Goal: Information Seeking & Learning: Understand process/instructions

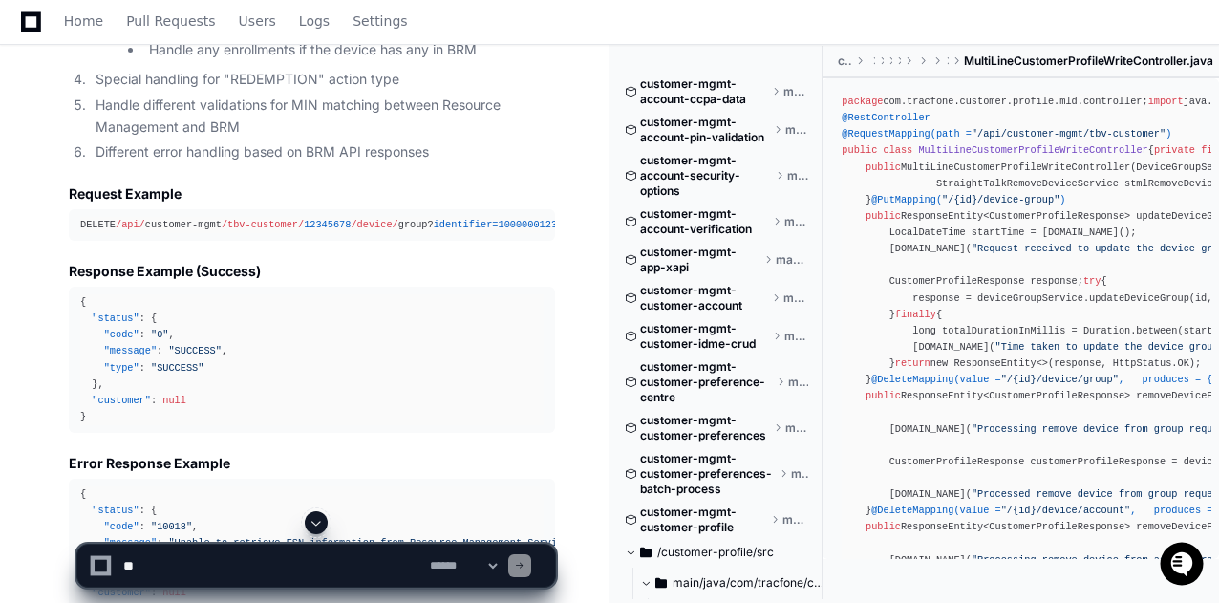
scroll to position [4251, 0]
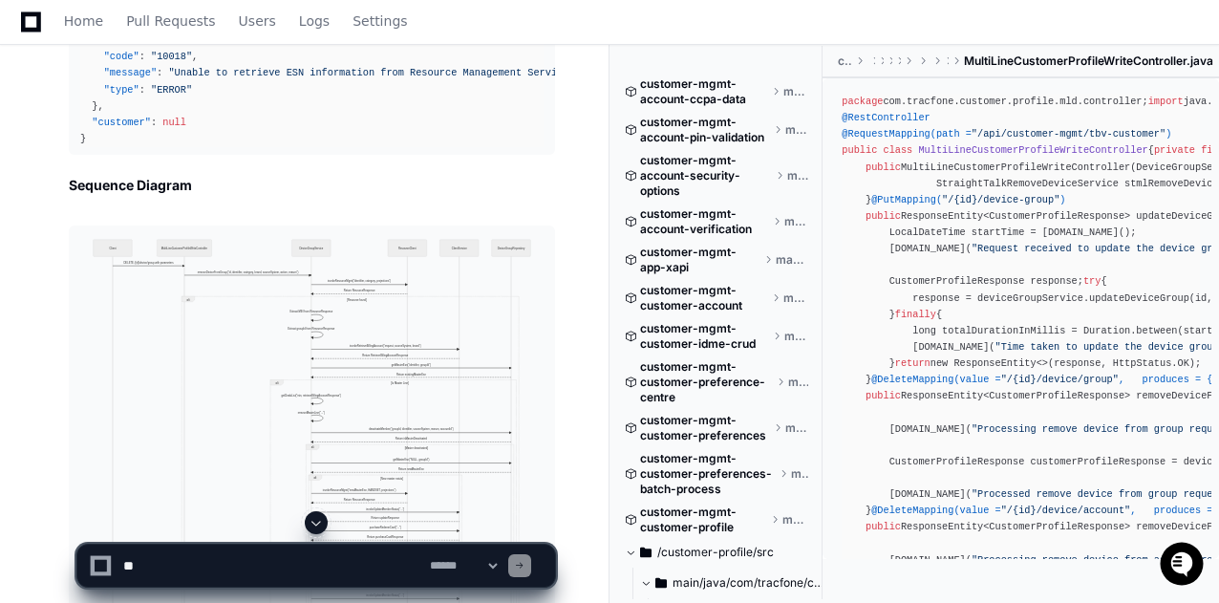
click at [319, 522] on span at bounding box center [315, 522] width 15 height 15
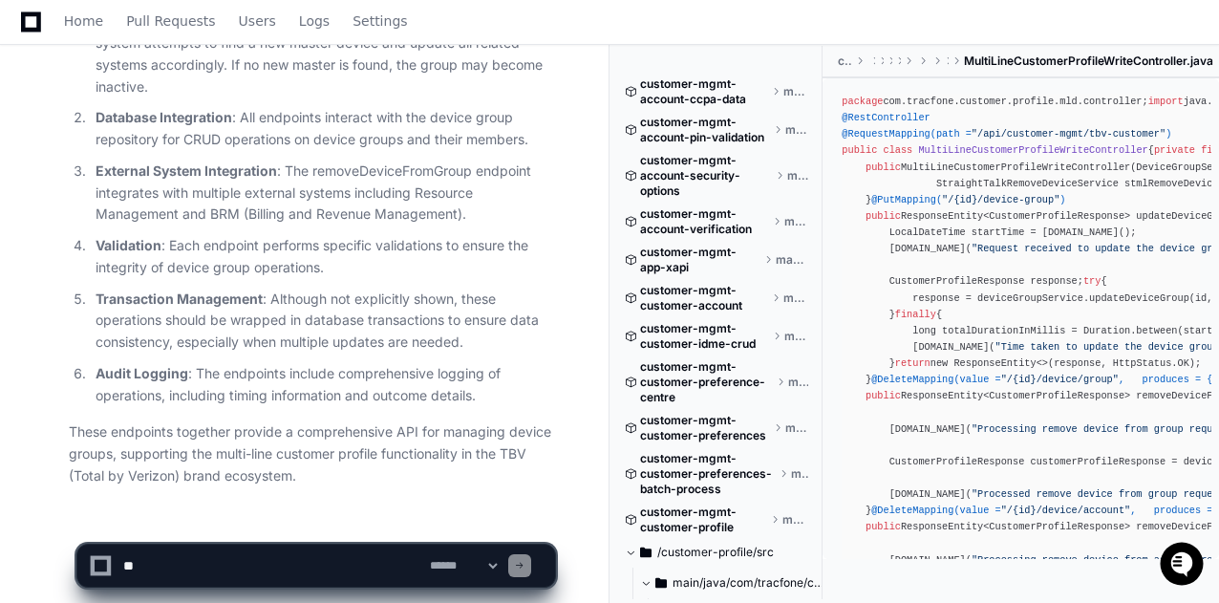
click at [315, 520] on app-app-chat-input "**********" at bounding box center [315, 549] width 479 height 76
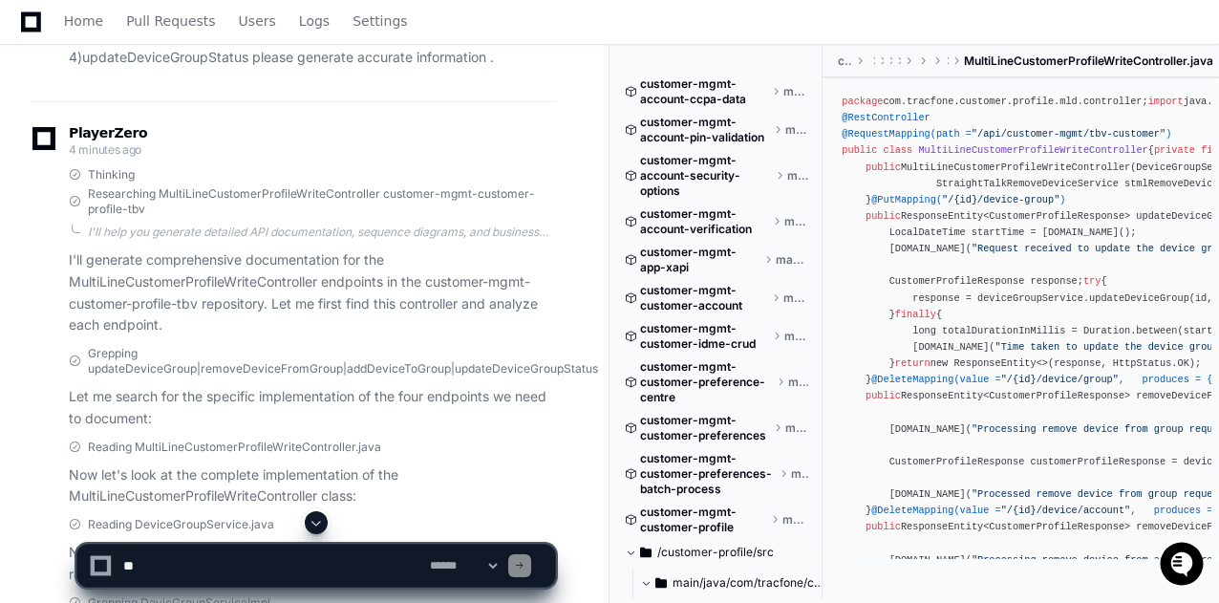
scroll to position [0, 0]
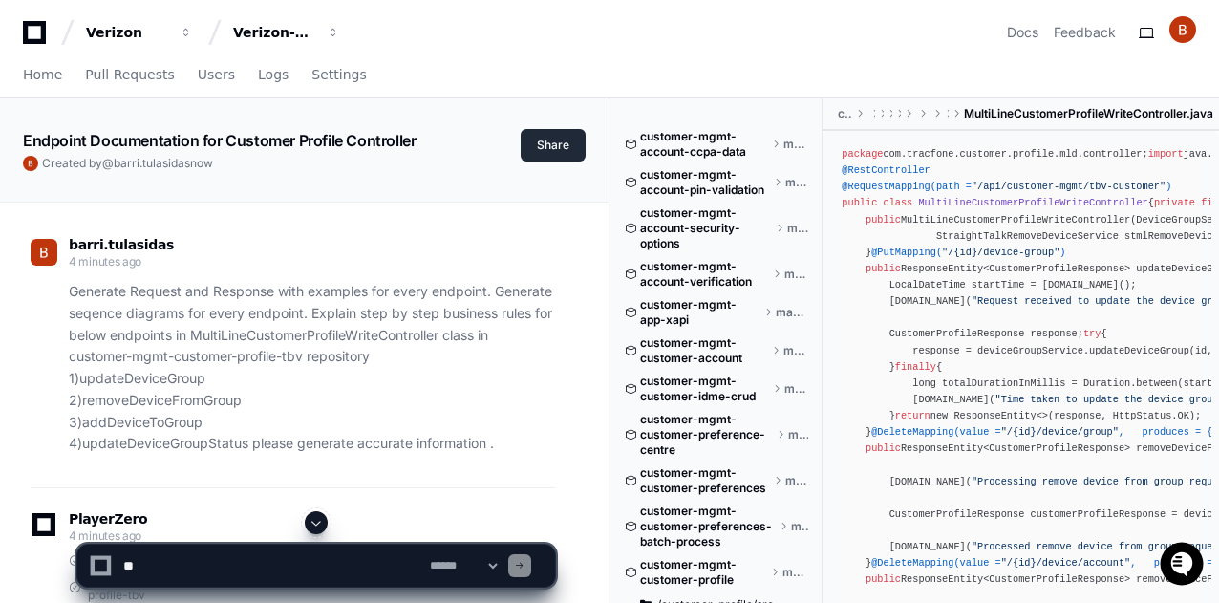
click at [558, 146] on button "Share" at bounding box center [552, 145] width 65 height 32
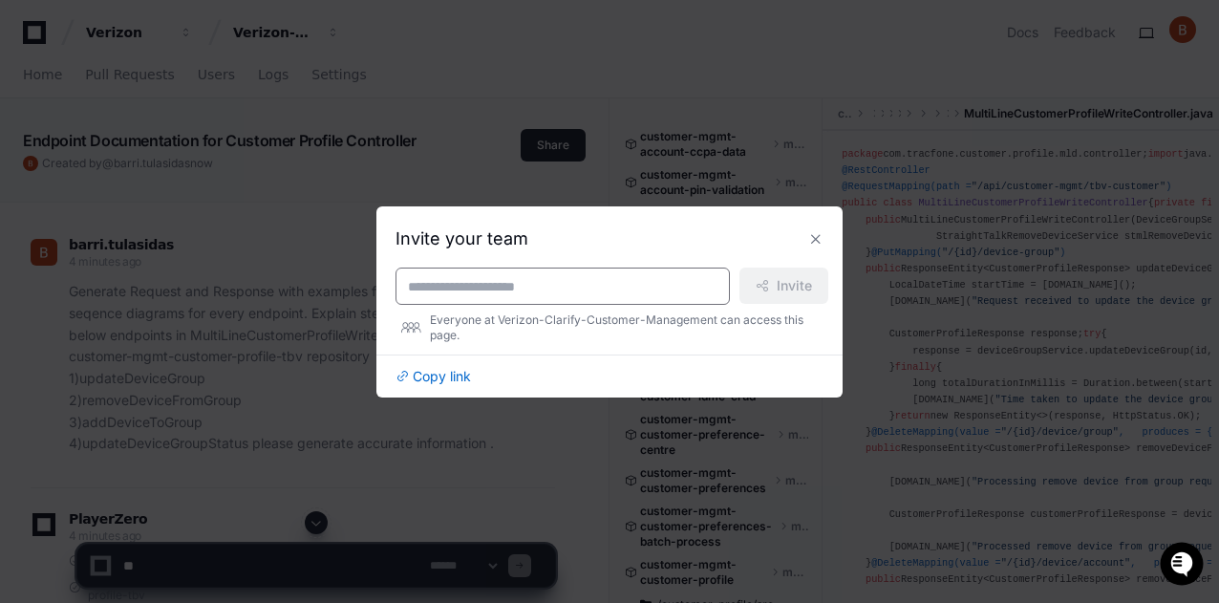
click at [500, 282] on input at bounding box center [562, 286] width 309 height 19
type input "*****"
click at [815, 240] on button at bounding box center [815, 238] width 31 height 31
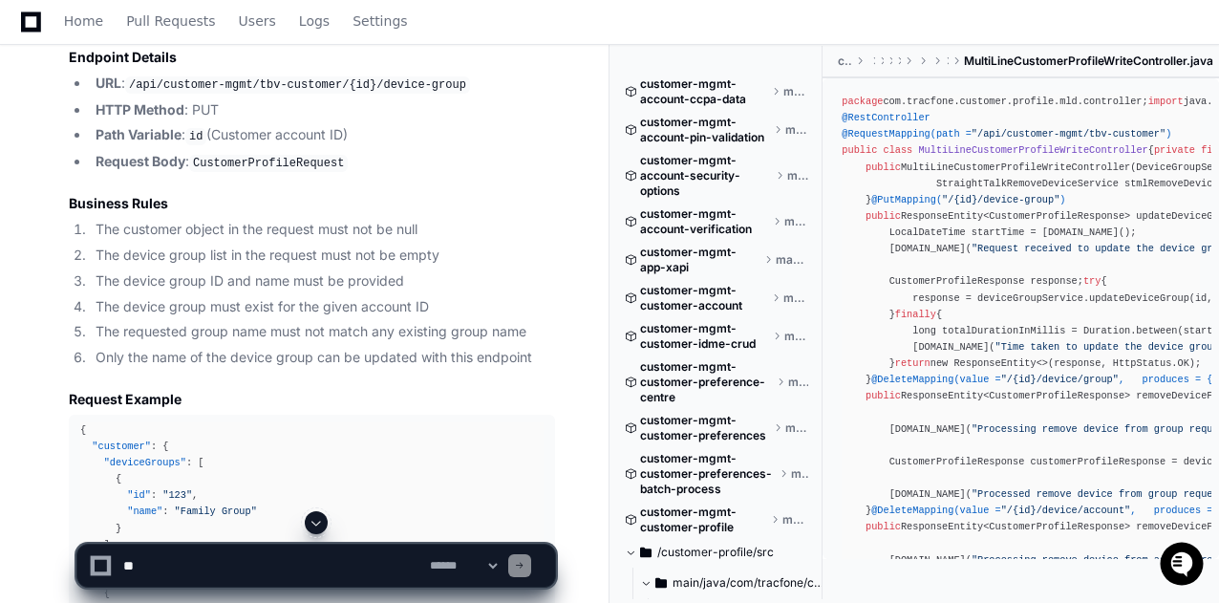
scroll to position [1402, 0]
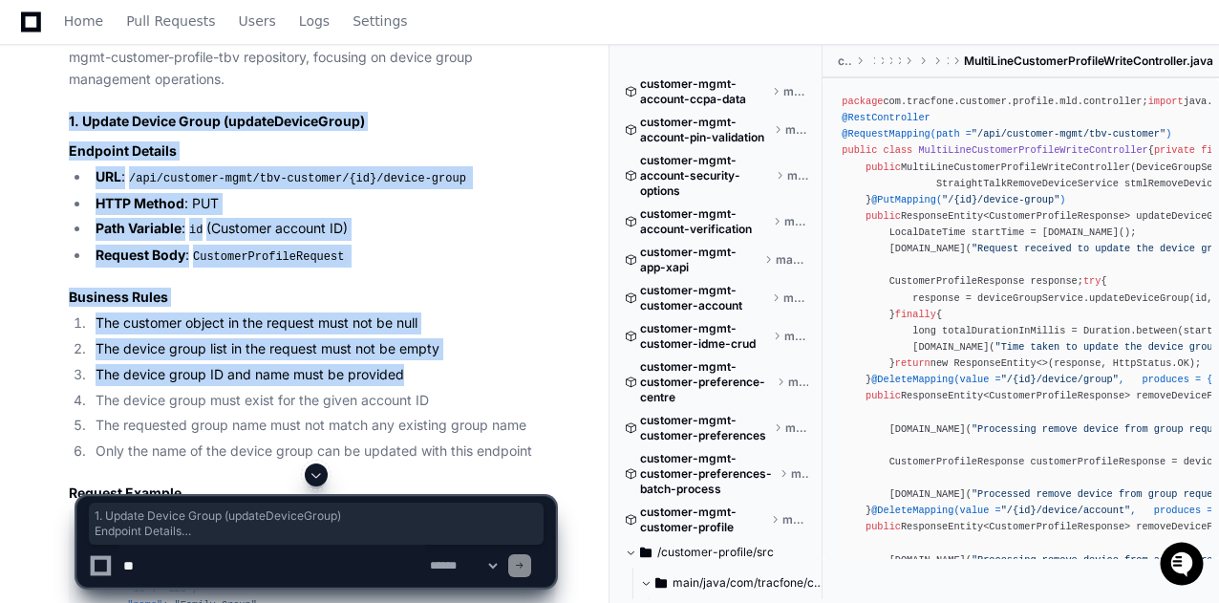
drag, startPoint x: 67, startPoint y: 116, endPoint x: 464, endPoint y: 363, distance: 468.0
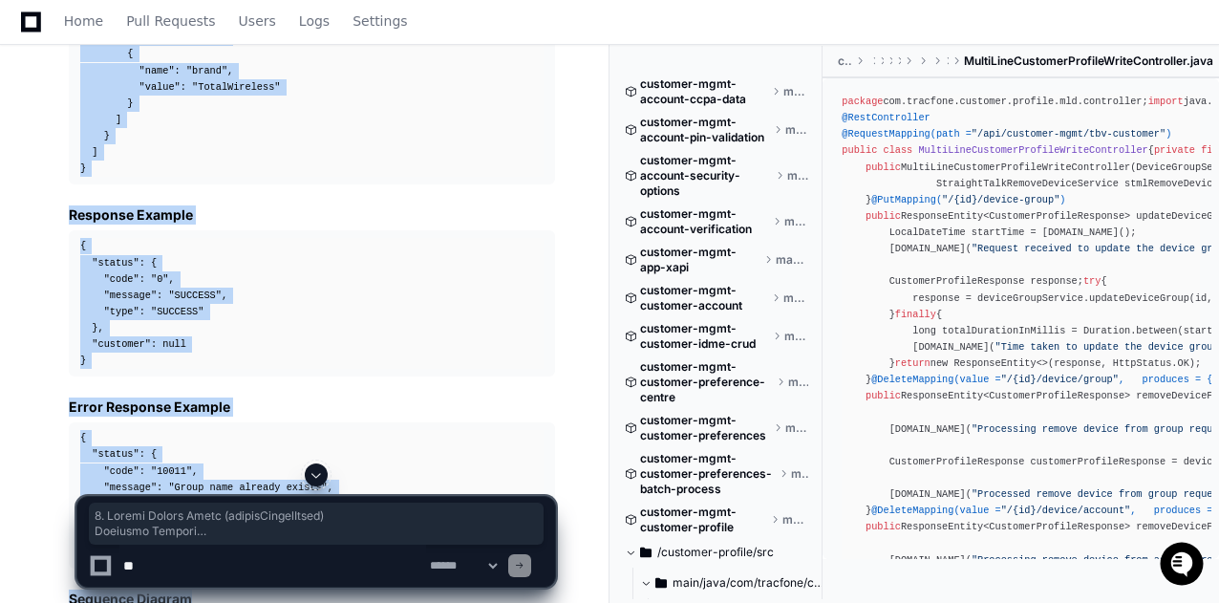
scroll to position [2509, 0]
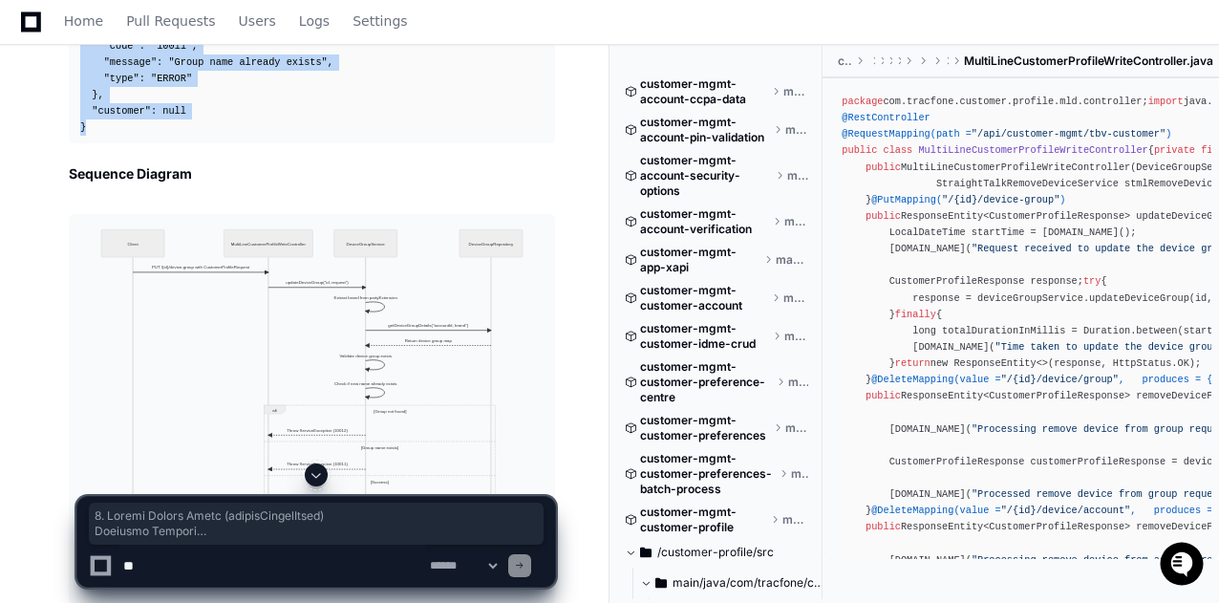
copy article "1. Update Device Group (updateDeviceGroup) Endpoint Details URL : /api/customer…"
click at [245, 268] on img at bounding box center [312, 409] width 486 height 391
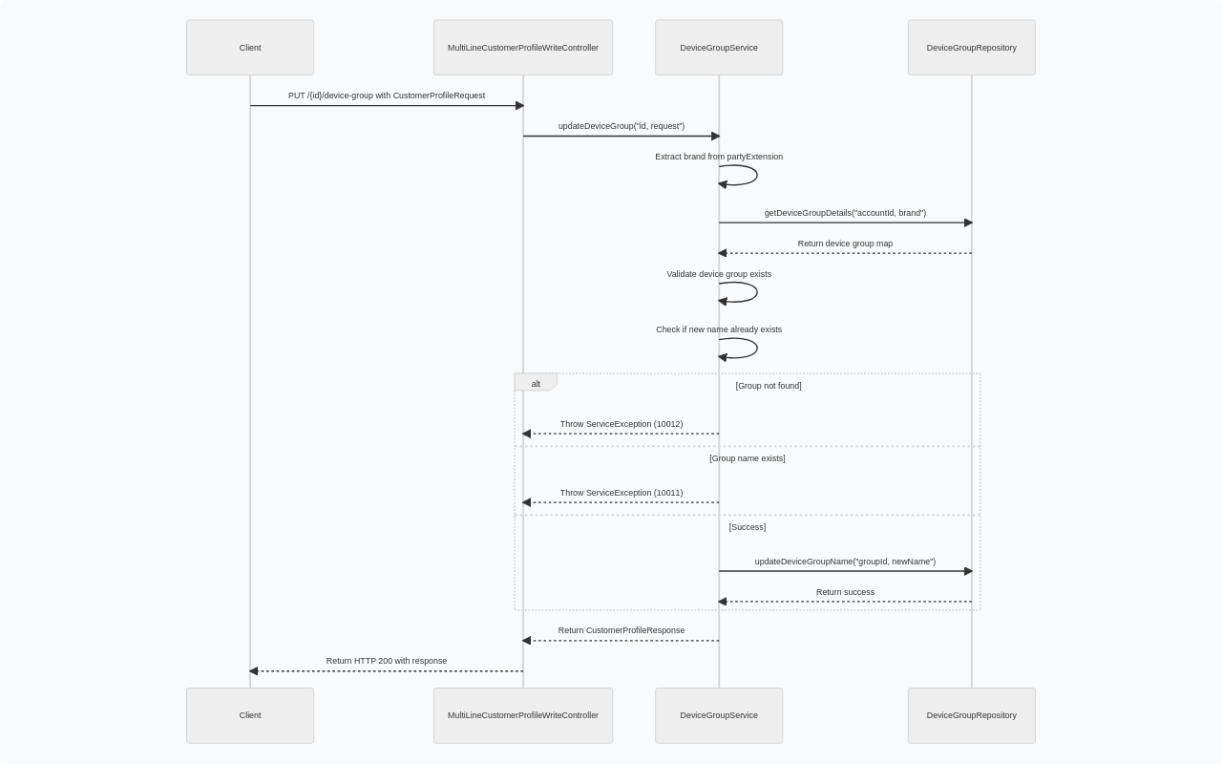
click at [1211, 8] on img at bounding box center [611, 382] width 1222 height 764
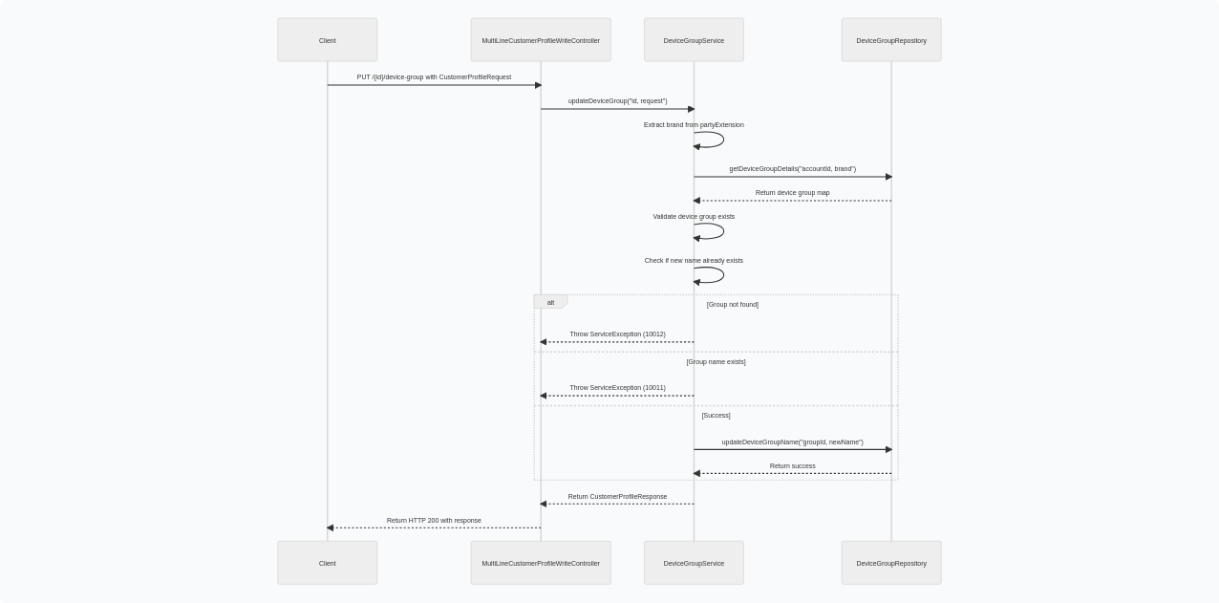
scroll to position [2949, 0]
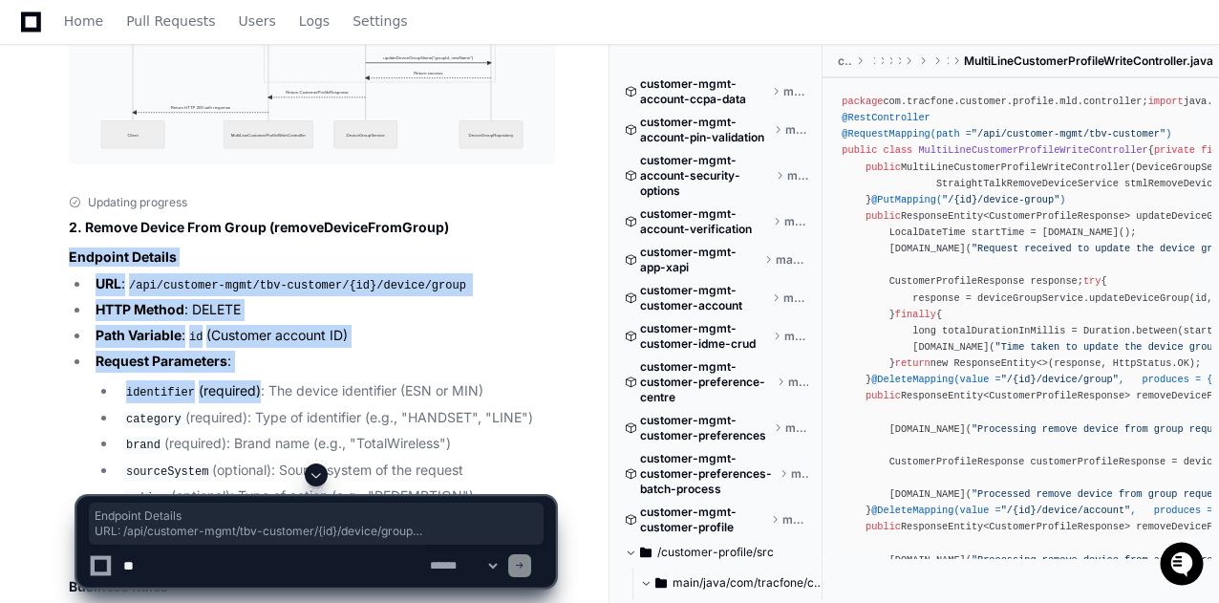
drag, startPoint x: 69, startPoint y: 251, endPoint x: 250, endPoint y: 373, distance: 218.8
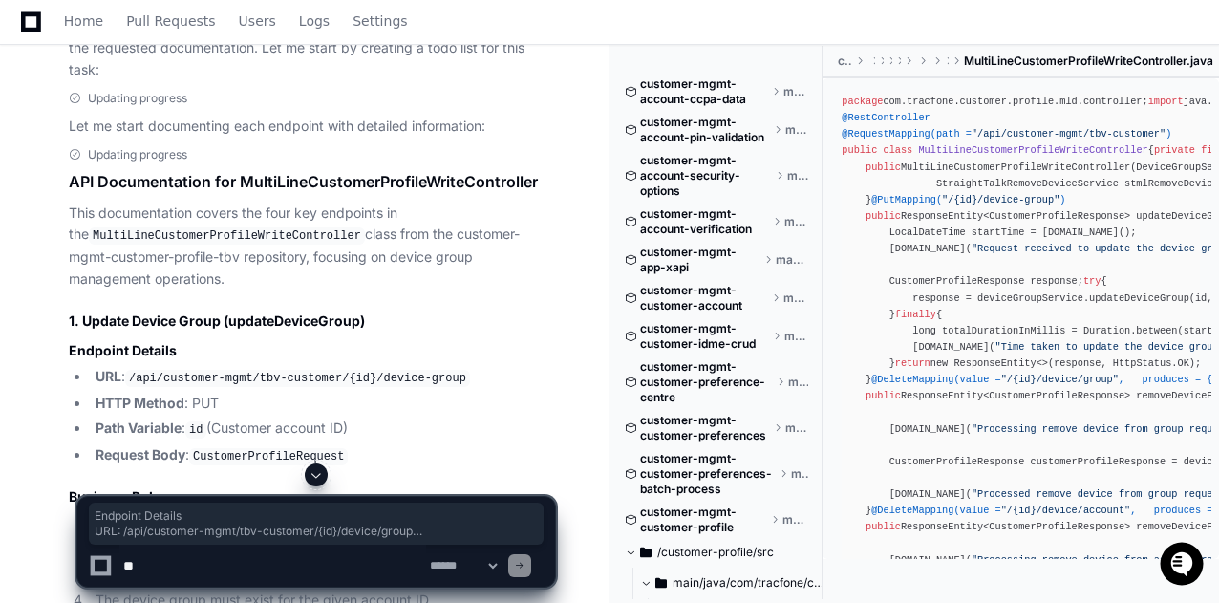
scroll to position [1226, 0]
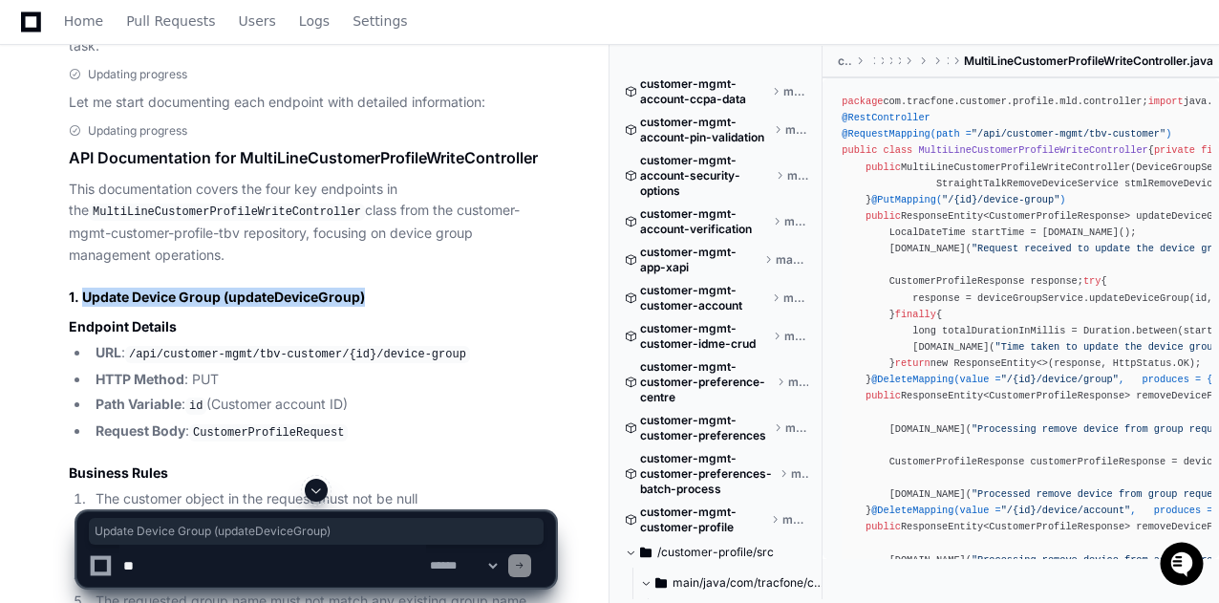
drag, startPoint x: 367, startPoint y: 297, endPoint x: 82, endPoint y: 286, distance: 284.8
click at [82, 287] on h2 "1. Update Device Group (updateDeviceGroup)" at bounding box center [312, 296] width 486 height 19
copy h2 "Update Device Group (updateDeviceGroup)"
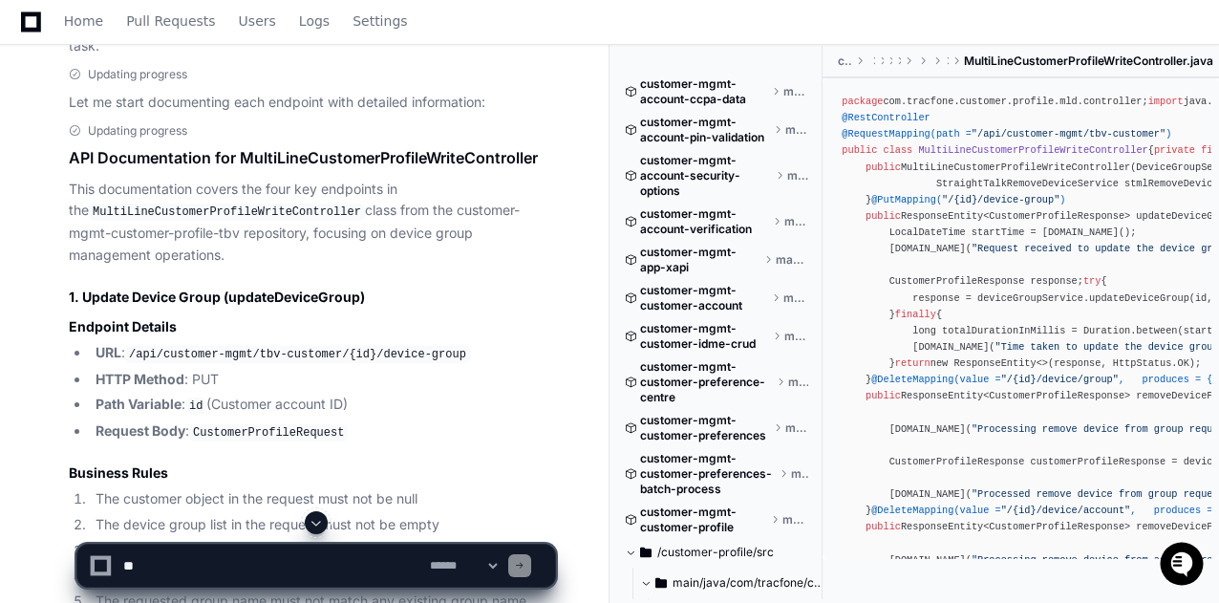
drag, startPoint x: 155, startPoint y: 308, endPoint x: 86, endPoint y: 341, distance: 76.0
click at [86, 342] on ul "URL : /api/customer-mgmt/tbv-customer/{id}/device-group HTTP Method : PUT Path …" at bounding box center [312, 392] width 486 height 100
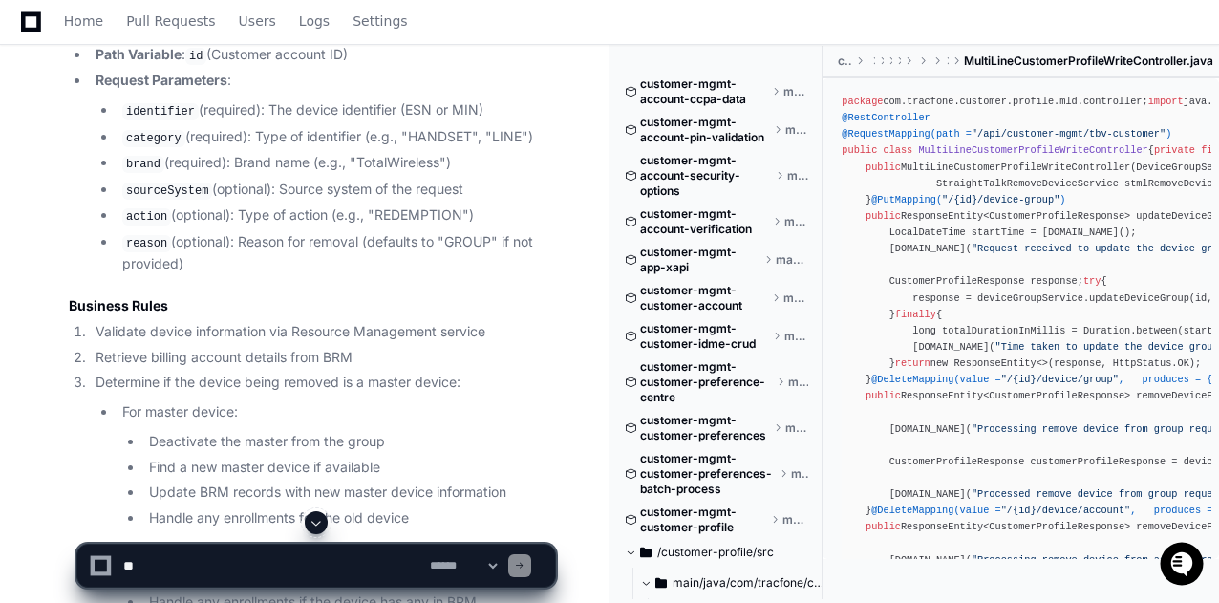
scroll to position [3050, 0]
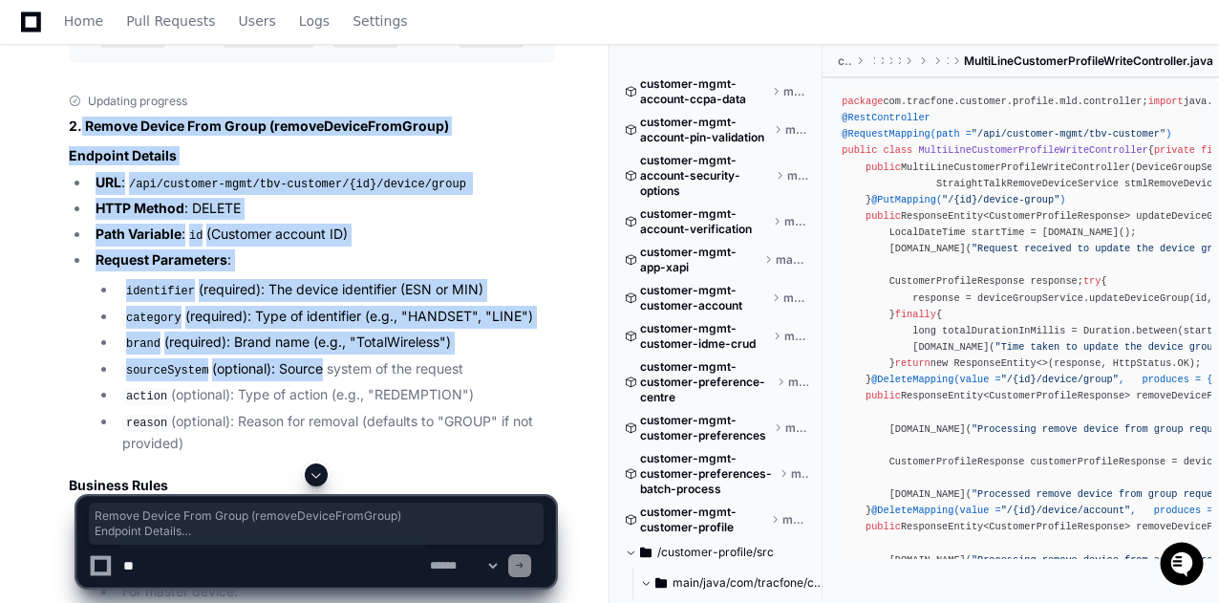
drag, startPoint x: 81, startPoint y: 125, endPoint x: 310, endPoint y: 352, distance: 322.8
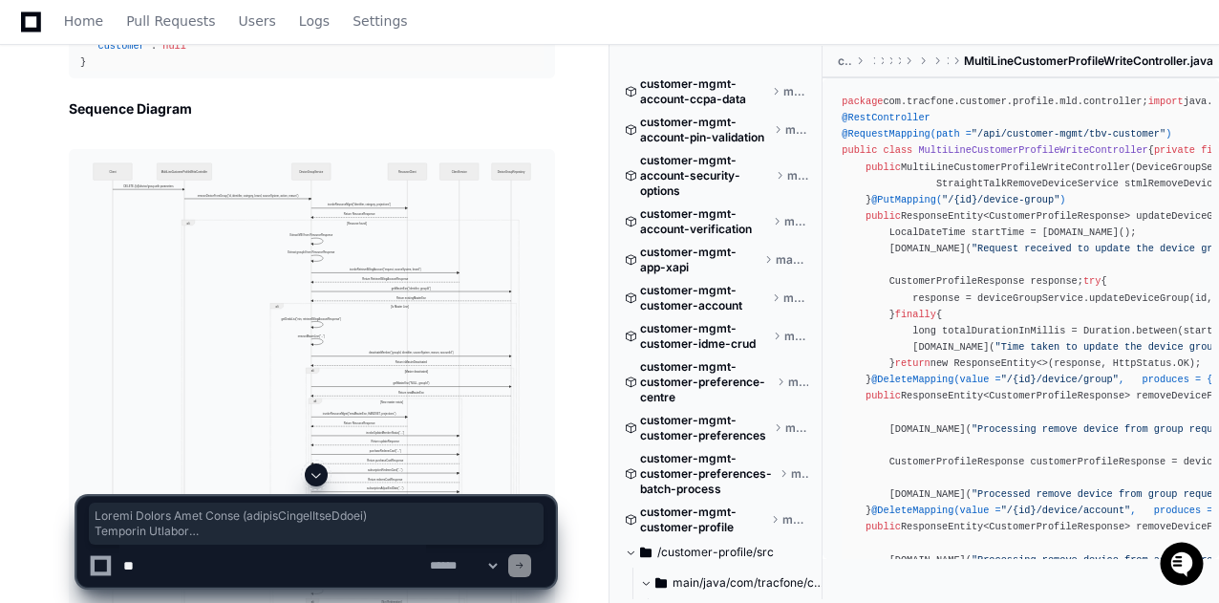
scroll to position [4311, 0]
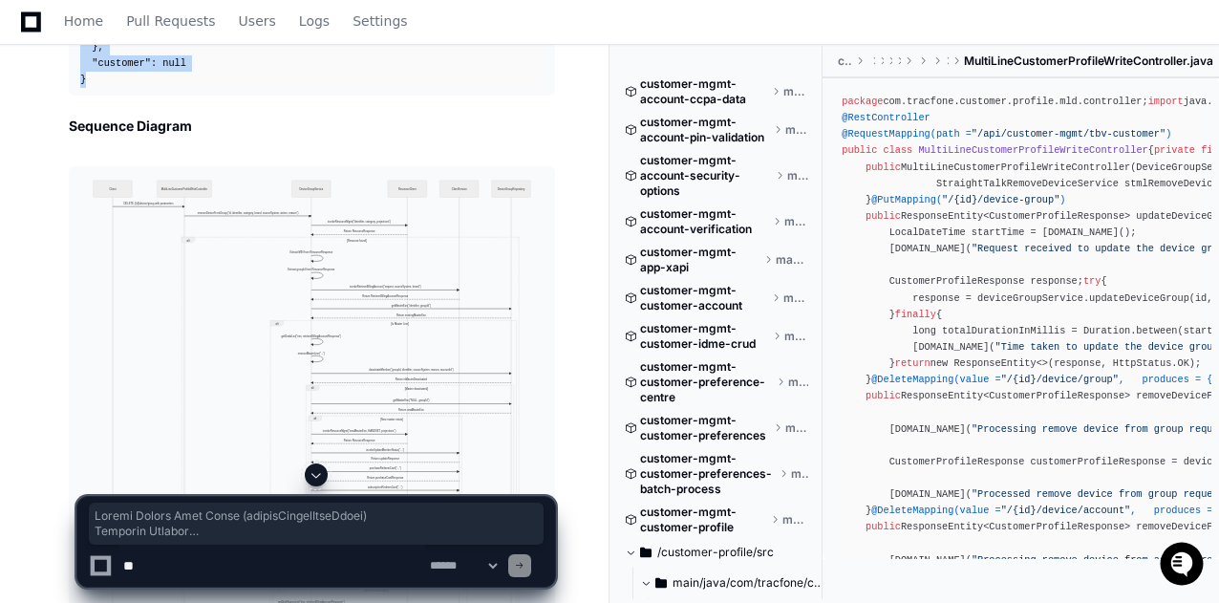
copy article "Remove Device From Group (removeDeviceFromGroup) Endpoint Details URL : /api/cu…"
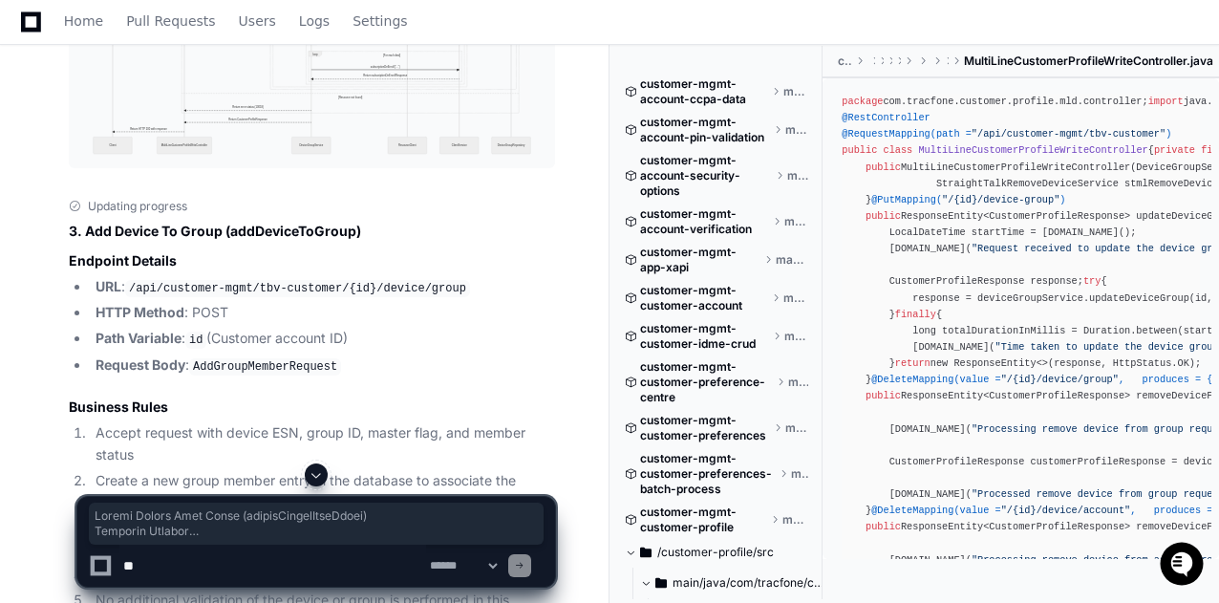
scroll to position [4886, 0]
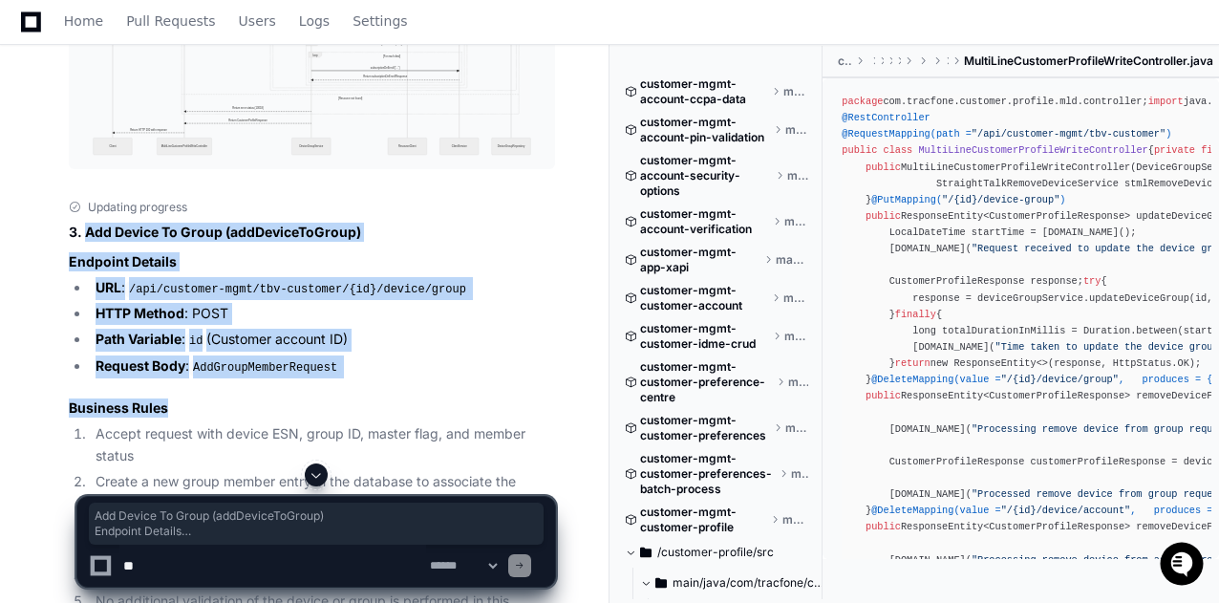
drag, startPoint x: 84, startPoint y: 221, endPoint x: 296, endPoint y: 391, distance: 271.7
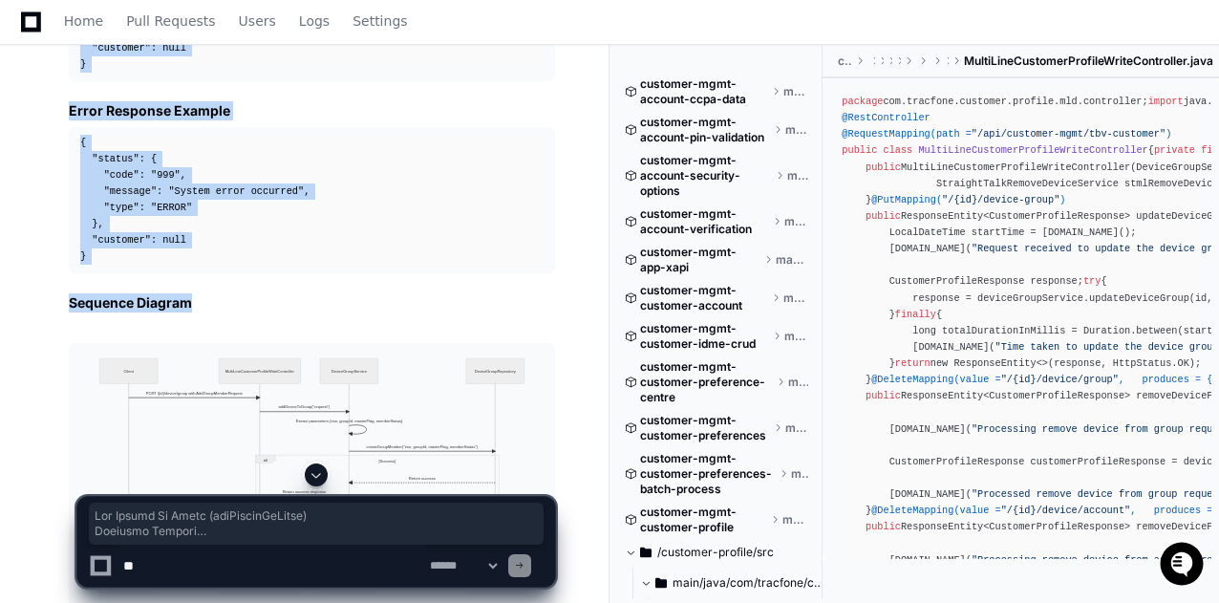
scroll to position [5834, 0]
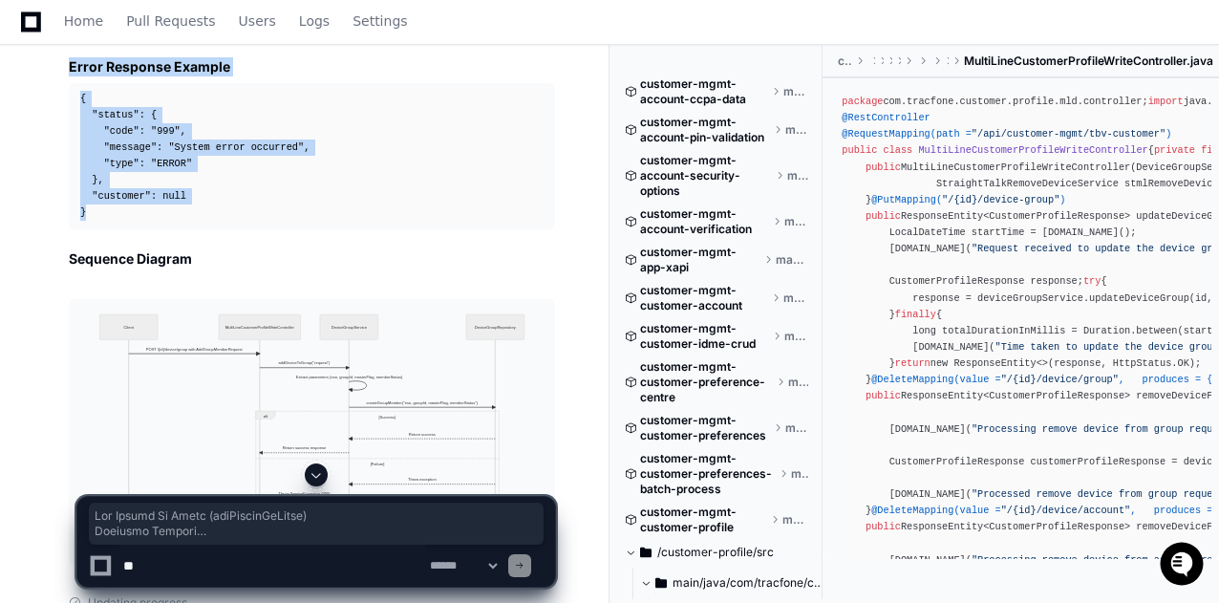
copy article "Add Device To Group (addDeviceToGroup) Endpoint Details URL : /api/customer-mgm…"
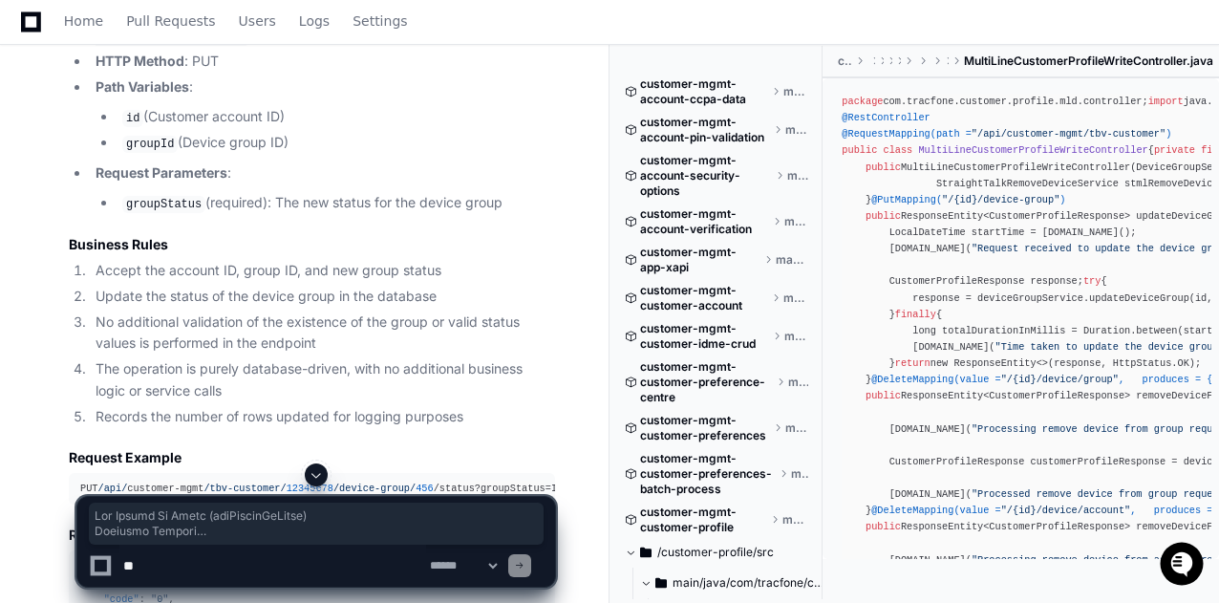
scroll to position [6359, 0]
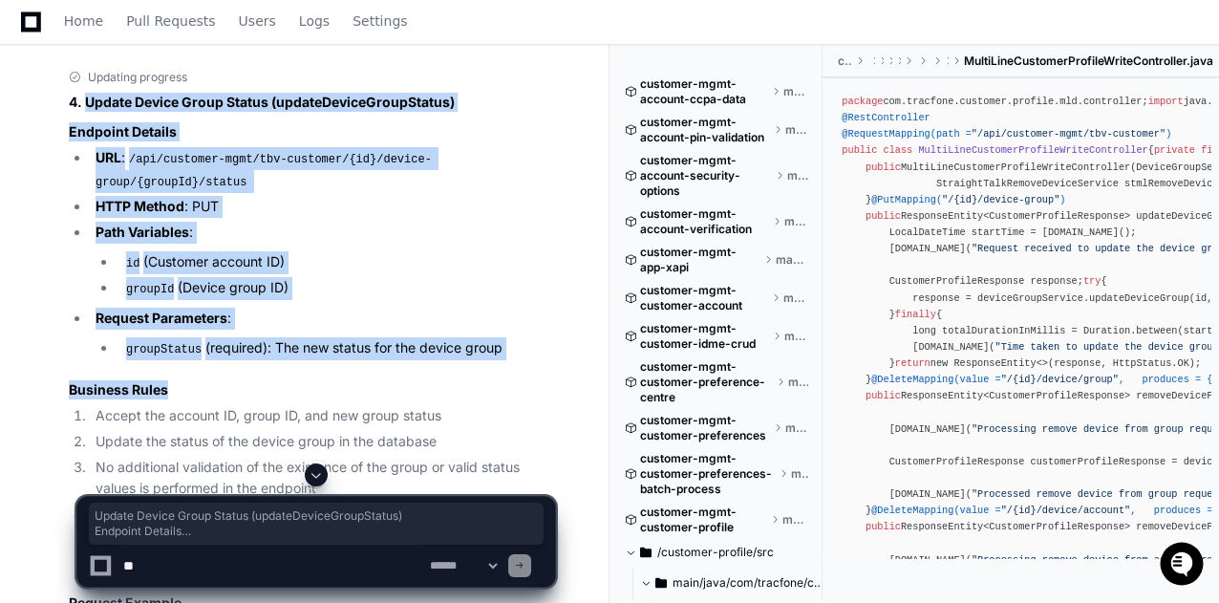
drag, startPoint x: 84, startPoint y: 95, endPoint x: 266, endPoint y: 330, distance: 298.2
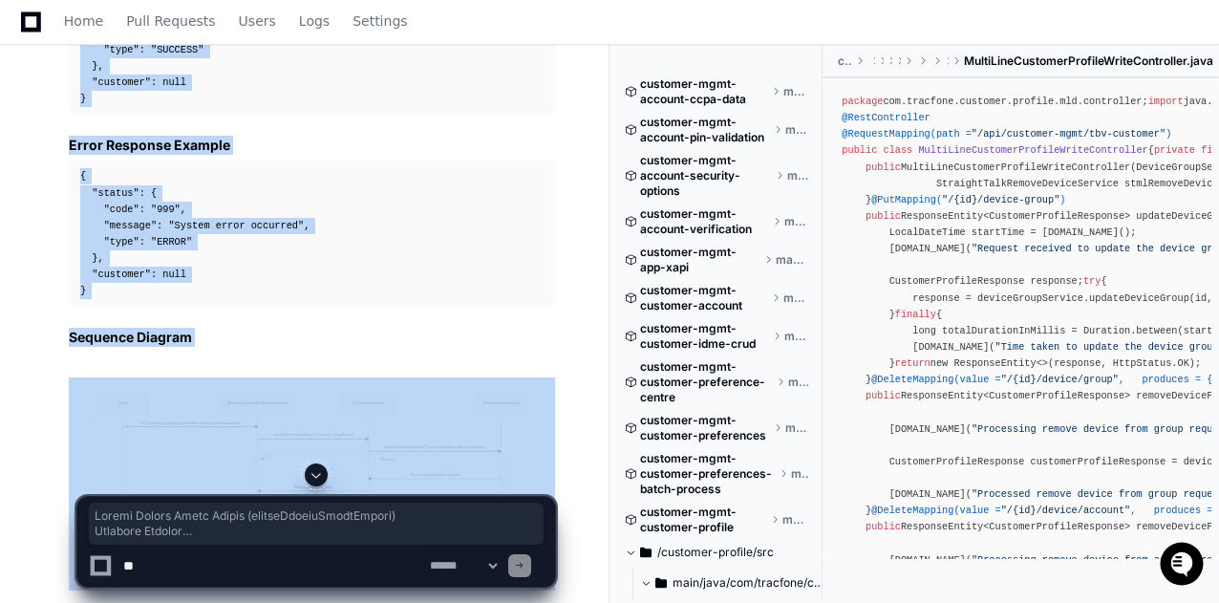
scroll to position [7092, 0]
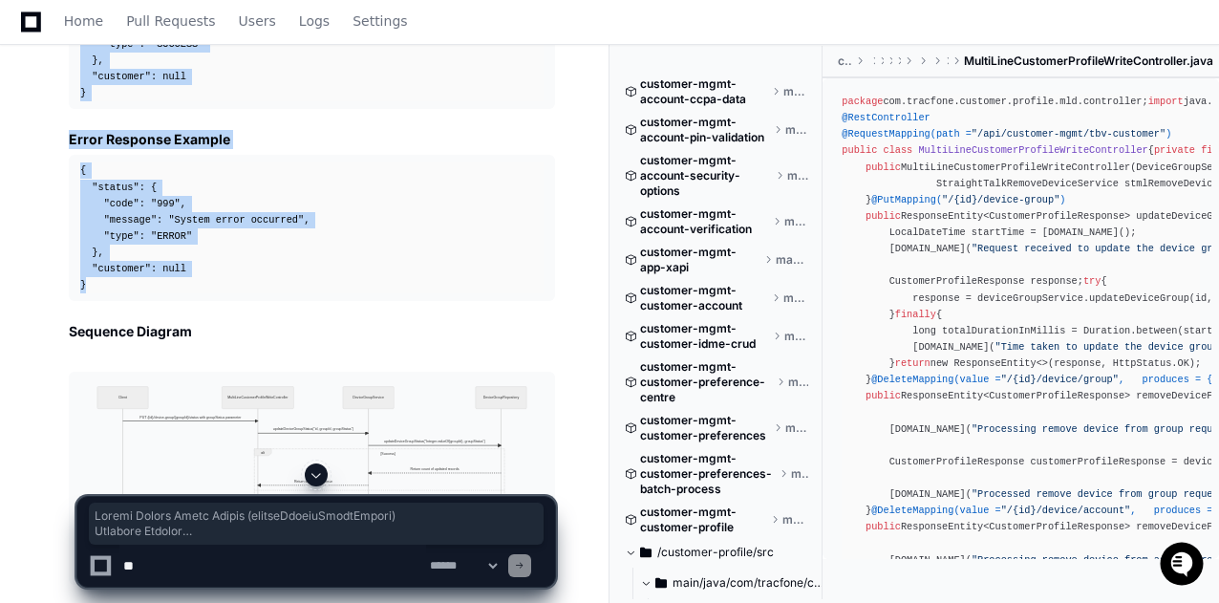
copy article "Update Device Group Status (updateDeviceGroupStatus) Endpoint Details URL : /ap…"
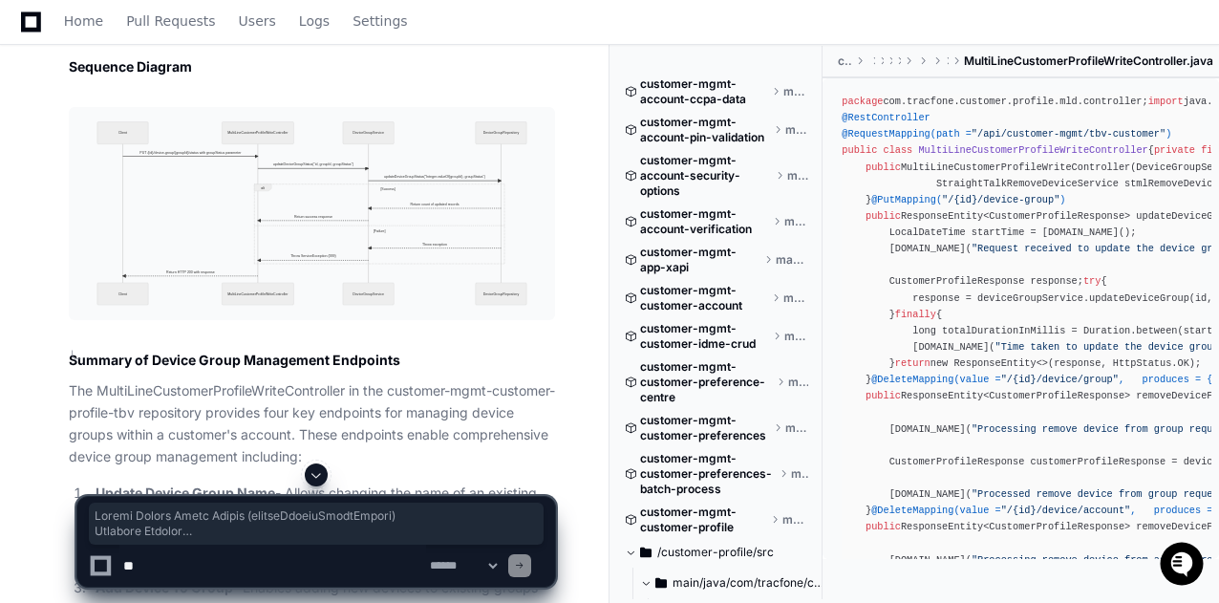
scroll to position [7235, 0]
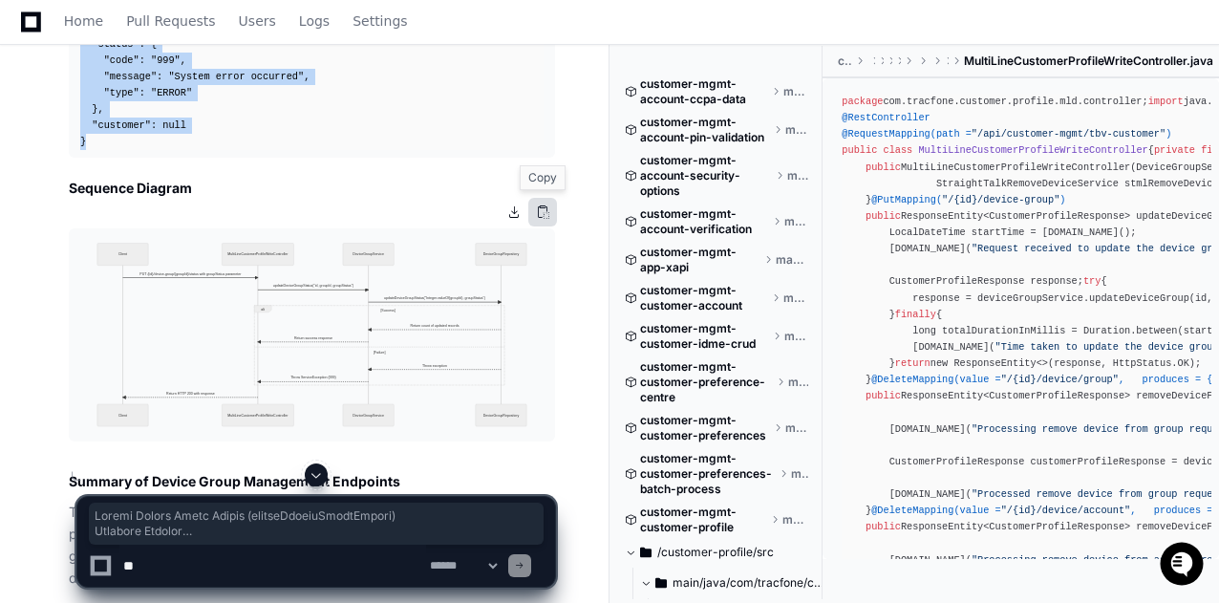
click at [541, 212] on button at bounding box center [542, 212] width 29 height 29
click at [515, 217] on button at bounding box center [513, 212] width 29 height 29
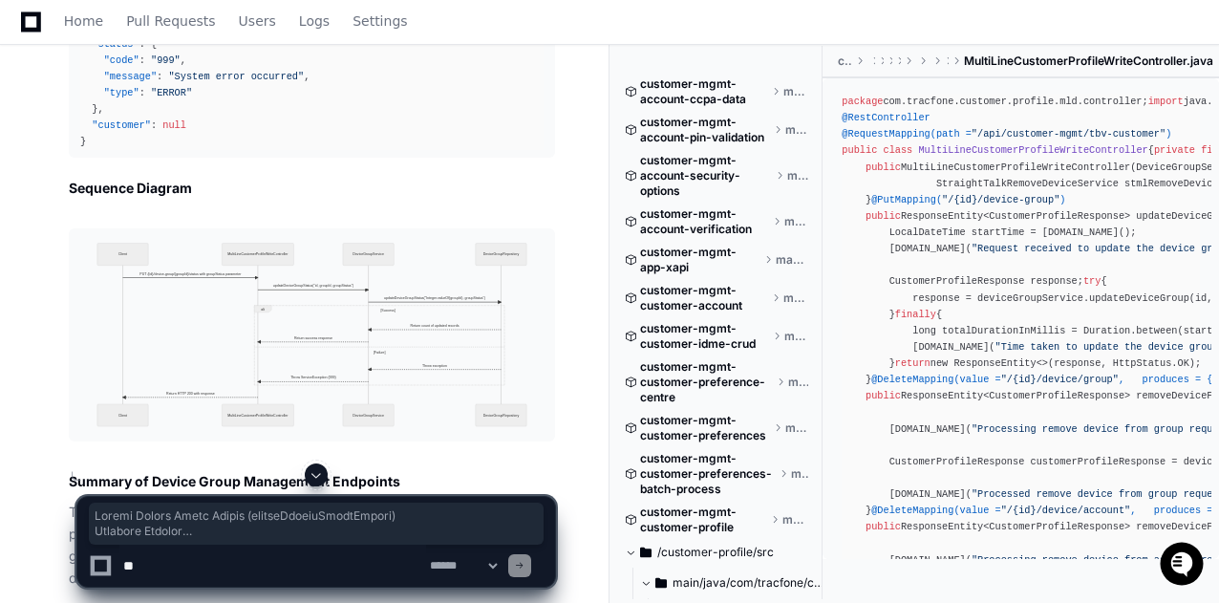
click at [197, 562] on textarea at bounding box center [272, 565] width 307 height 42
paste textarea "**********"
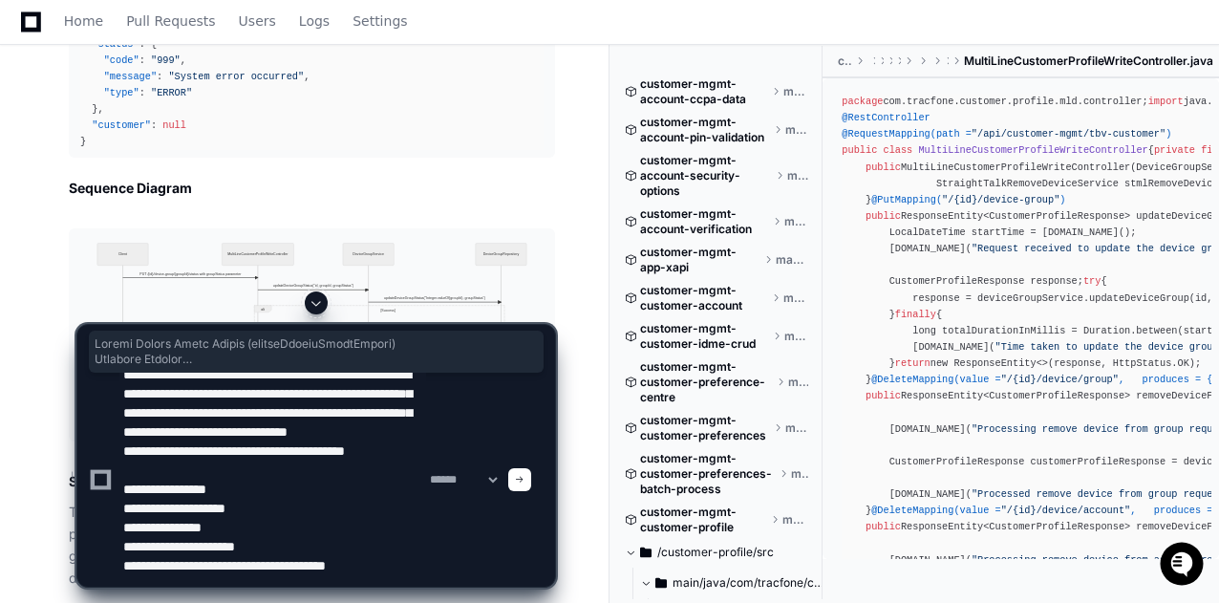
scroll to position [101, 0]
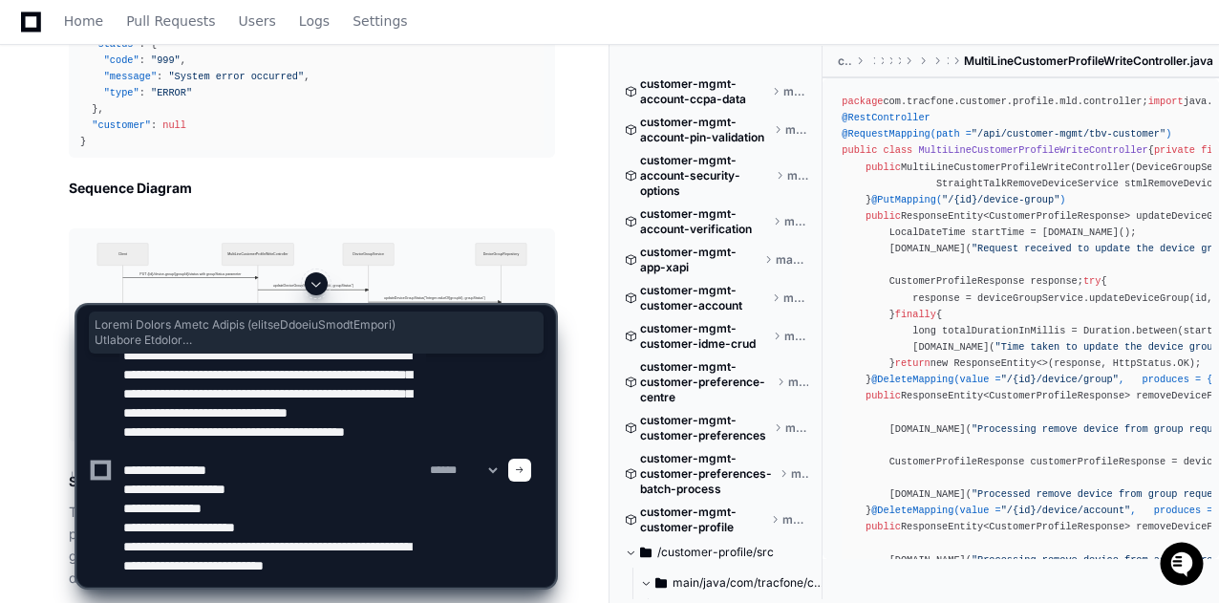
type textarea "**********"
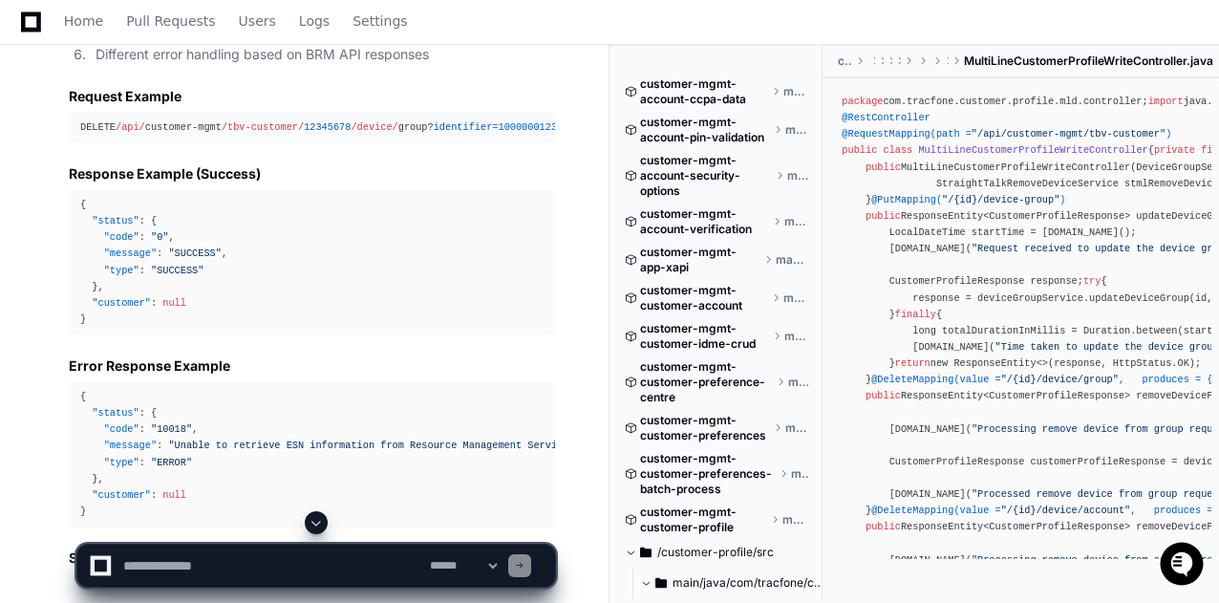
scroll to position [3810, 0]
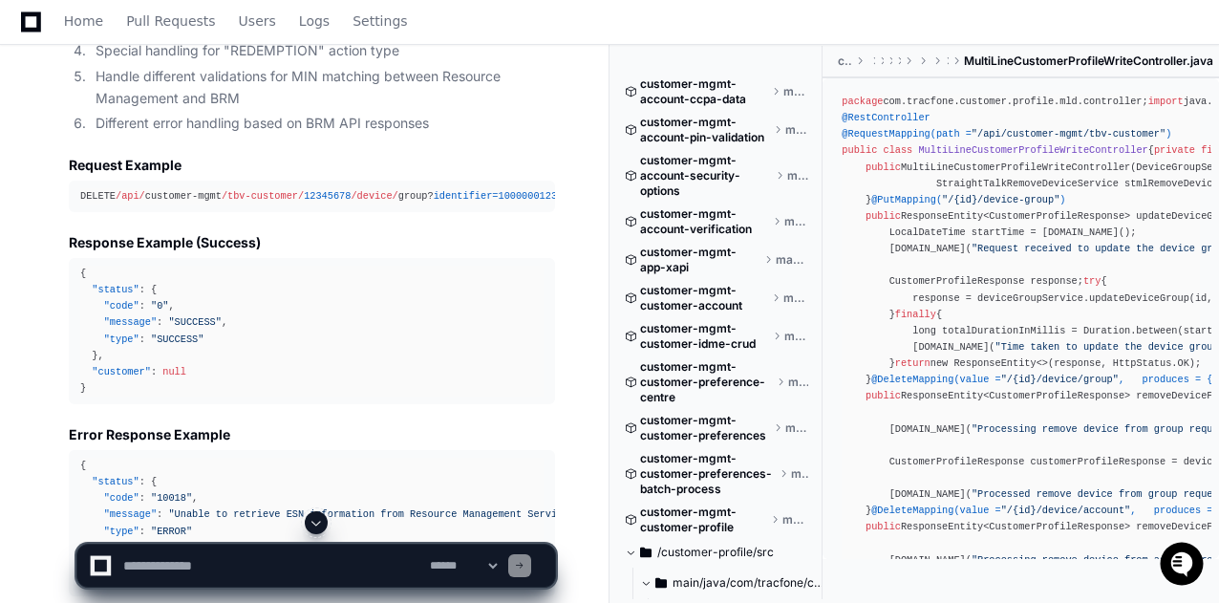
click at [525, 188] on div "DELETE /api/ customer-mgmt /tbv-customer/ 12345678 /device/ group? identifier =…" at bounding box center [311, 196] width 463 height 16
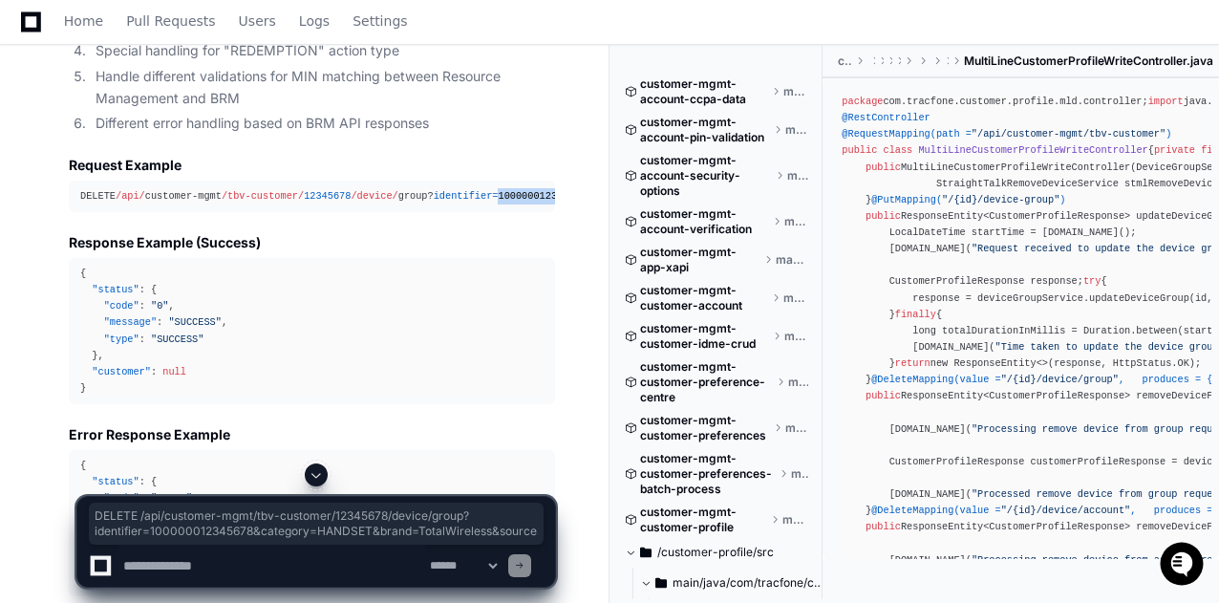
click at [525, 188] on div "DELETE /api/ customer-mgmt /tbv-customer/ 12345678 /device/ group? identifier =…" at bounding box center [311, 196] width 463 height 16
copy article "DELETE /api/ customer-mgmt /tbv-customer/ 12345678 /device/ group? identifier =…"
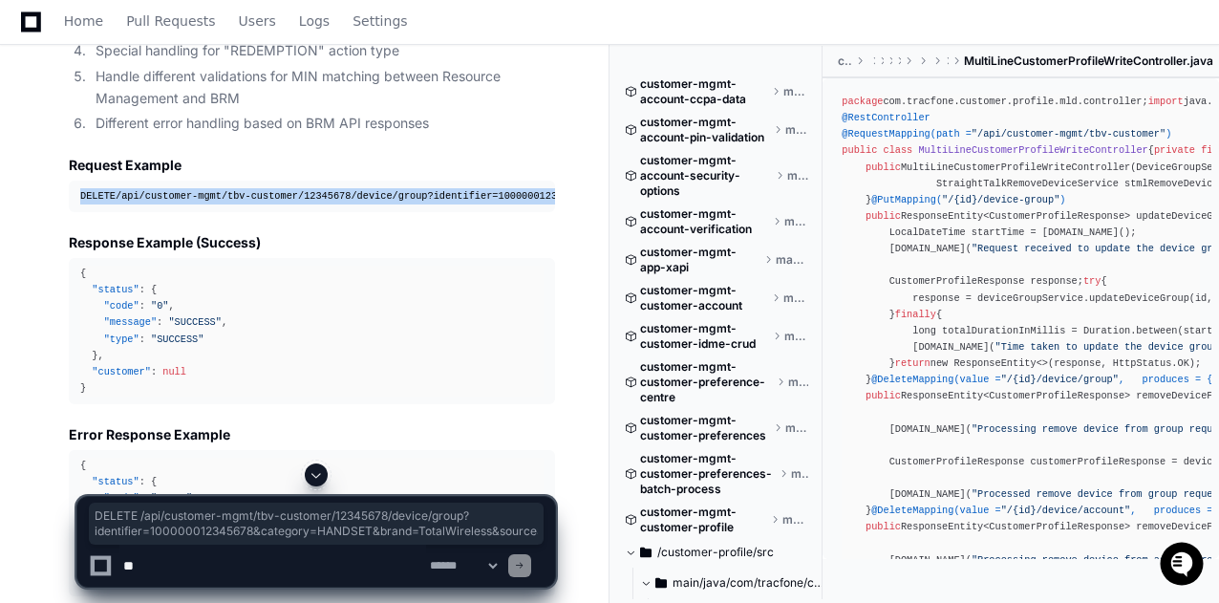
scroll to position [3810, 0]
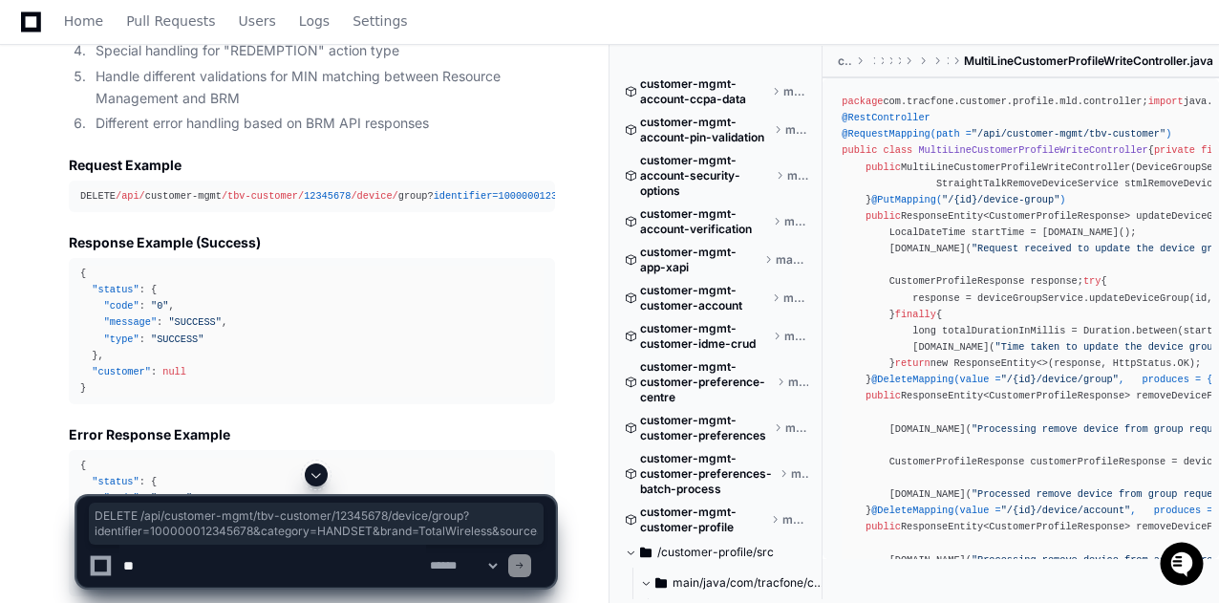
click at [176, 565] on textarea at bounding box center [272, 565] width 307 height 42
type textarea "*"
click at [215, 570] on textarea at bounding box center [272, 565] width 307 height 42
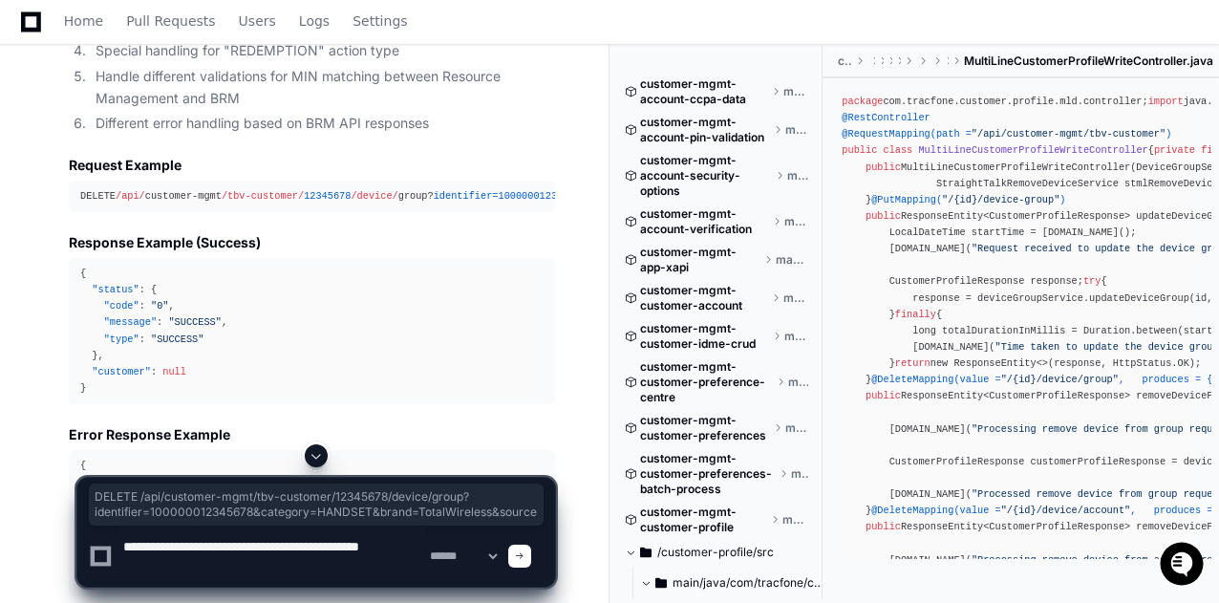
click at [254, 566] on textarea at bounding box center [272, 555] width 307 height 61
type textarea "**********"
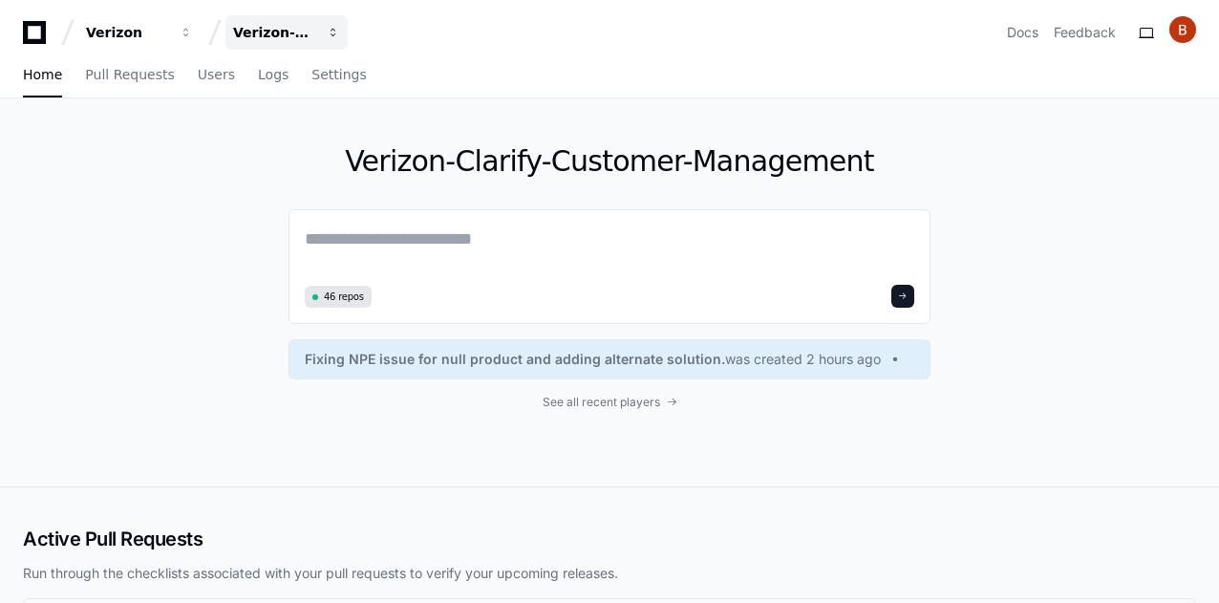
click at [193, 33] on span "button" at bounding box center [186, 32] width 13 height 13
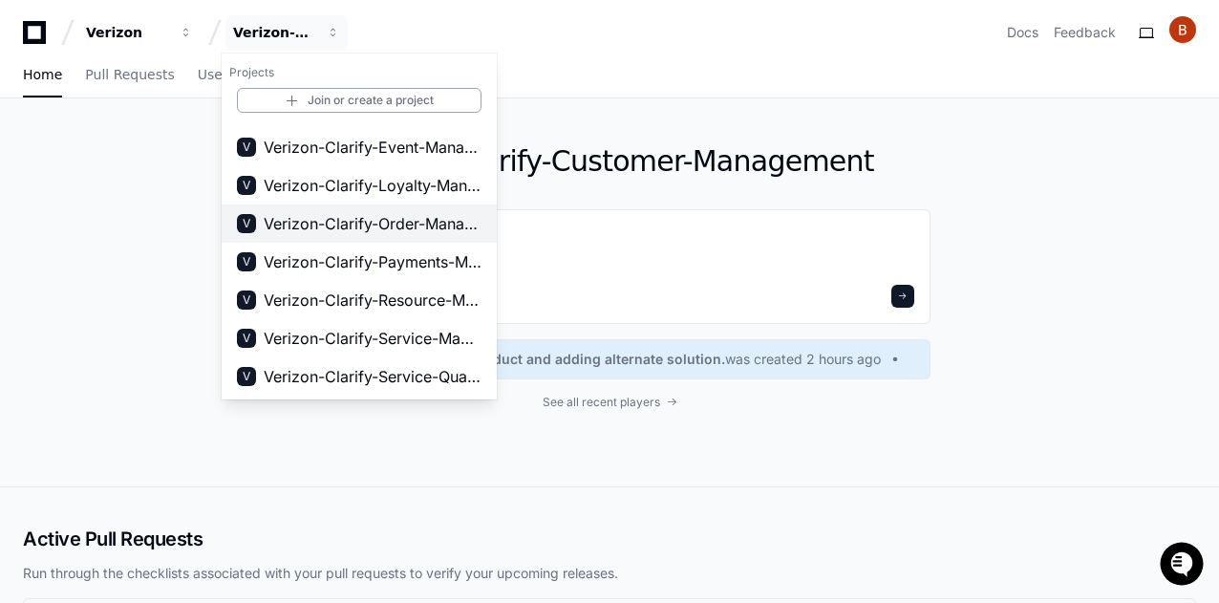
click at [380, 228] on span "Verizon-Clarify-Order-Management" at bounding box center [373, 223] width 218 height 23
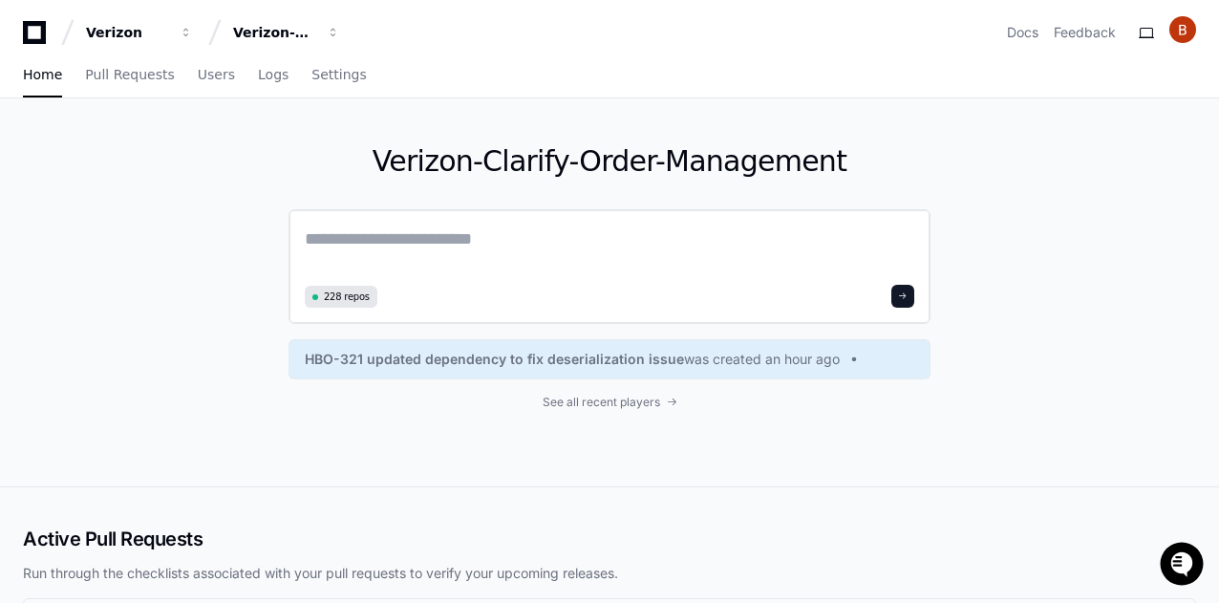
click at [399, 245] on textarea at bounding box center [609, 251] width 609 height 53
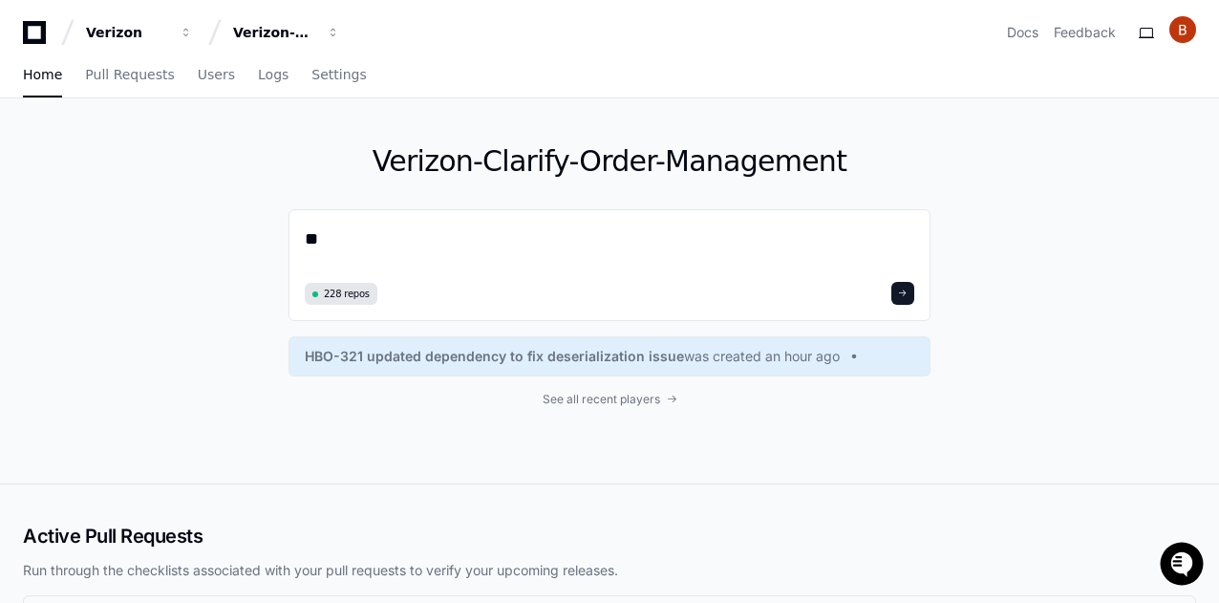
type textarea "*"
type textarea "**********"
